Goal: Task Accomplishment & Management: Manage account settings

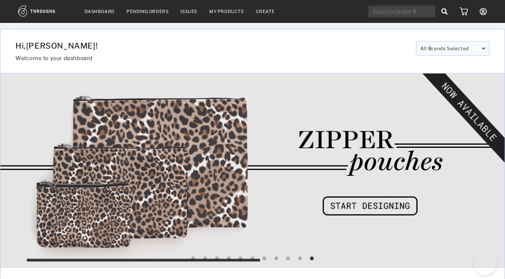
select select "8"
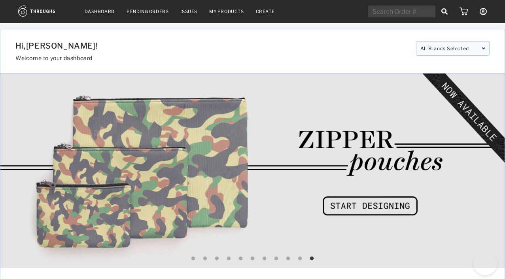
select select "2025"
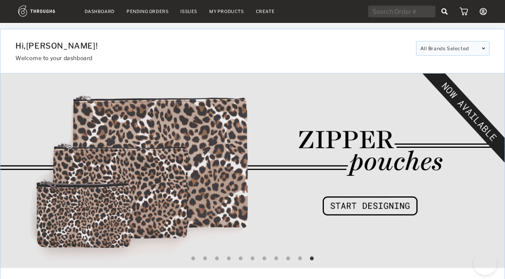
click at [100, 17] on nav "Dashboard Pending Orders Issues My Products Create My Account Brands Create New…" at bounding box center [252, 12] width 469 height 12
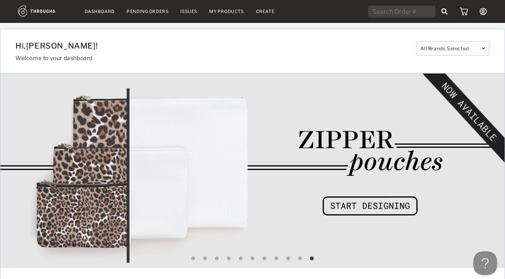
click at [100, 17] on nav "Dashboard Pending Orders Issues My Products Create My Account Brands Create New…" at bounding box center [252, 12] width 469 height 12
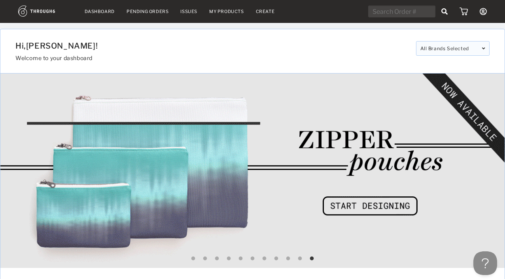
click at [100, 13] on link "Dashboard" at bounding box center [100, 12] width 30 height 6
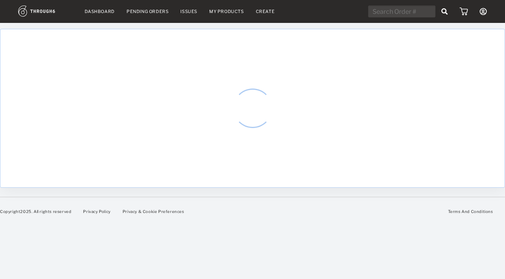
select select "8"
select select "2025"
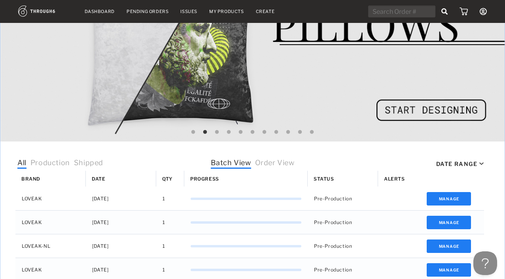
scroll to position [187, 0]
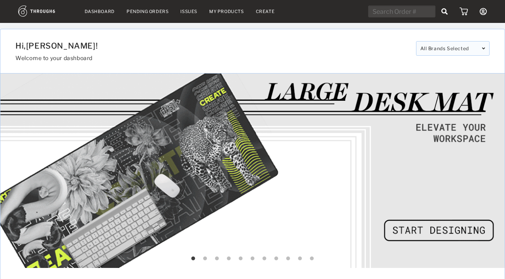
select select "8"
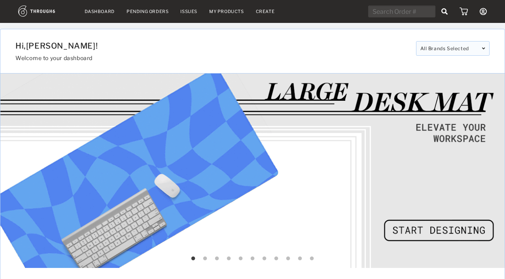
select select "2025"
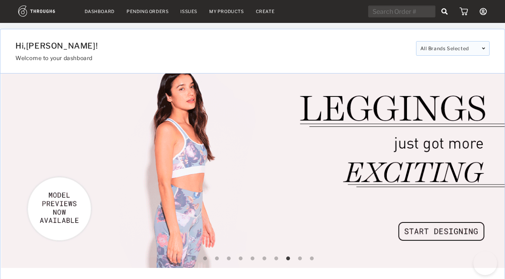
select select "8"
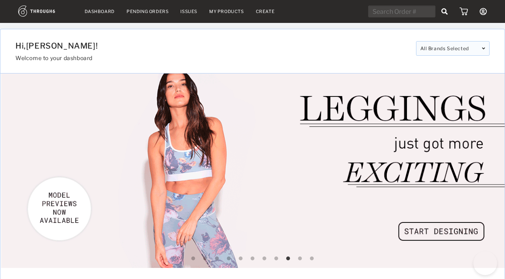
select select "2025"
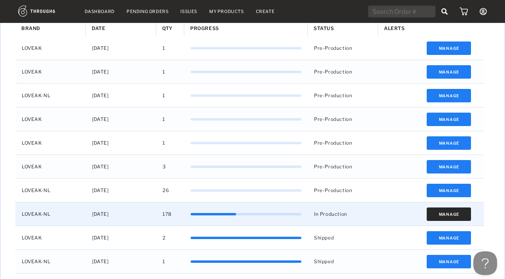
click at [452, 214] on button "Manage" at bounding box center [449, 214] width 45 height 13
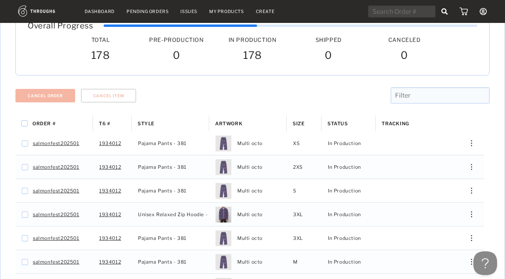
scroll to position [60, 0]
